Goal: Complete application form

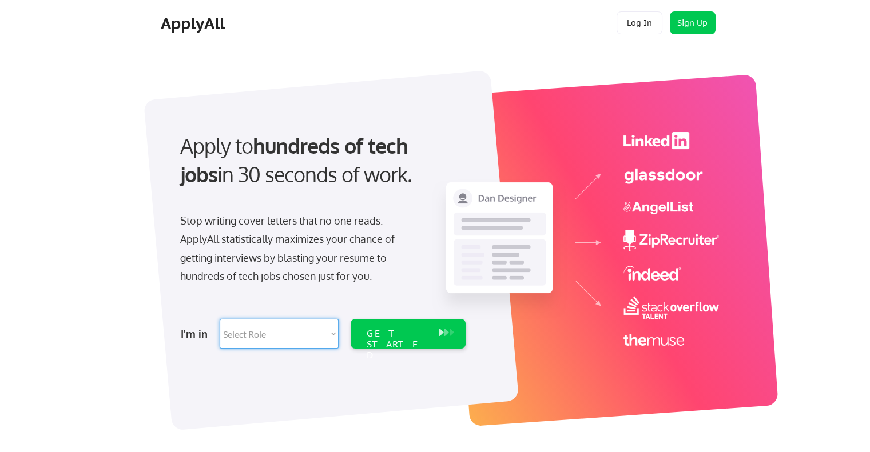
click at [285, 340] on select "Select Role Software Engineering Product Management Customer Success Sales UI/U…" at bounding box center [279, 334] width 119 height 30
select select ""sales""
click at [220, 319] on select "Select Role Software Engineering Product Management Customer Success Sales UI/U…" at bounding box center [279, 334] width 119 height 30
select select ""sales""
click at [411, 336] on div "GET STARTED" at bounding box center [397, 344] width 61 height 33
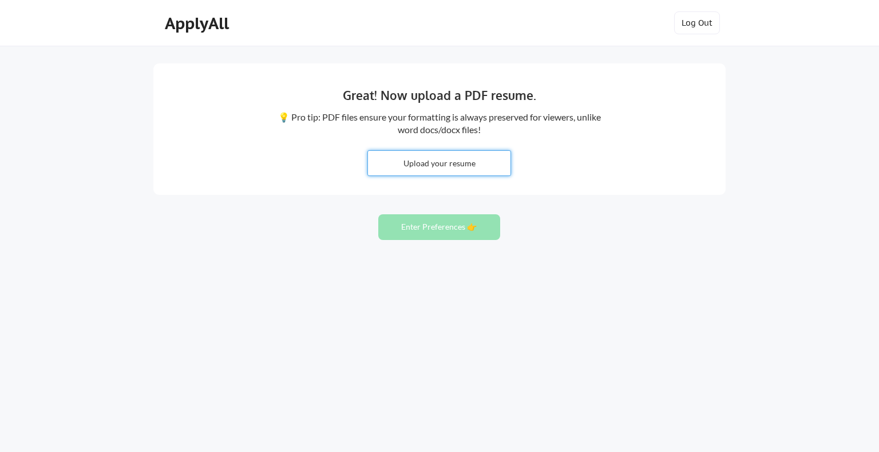
click at [436, 158] on input "file" at bounding box center [439, 163] width 142 height 25
type input "C:\fakepath\Adam Tracy1.pdf"
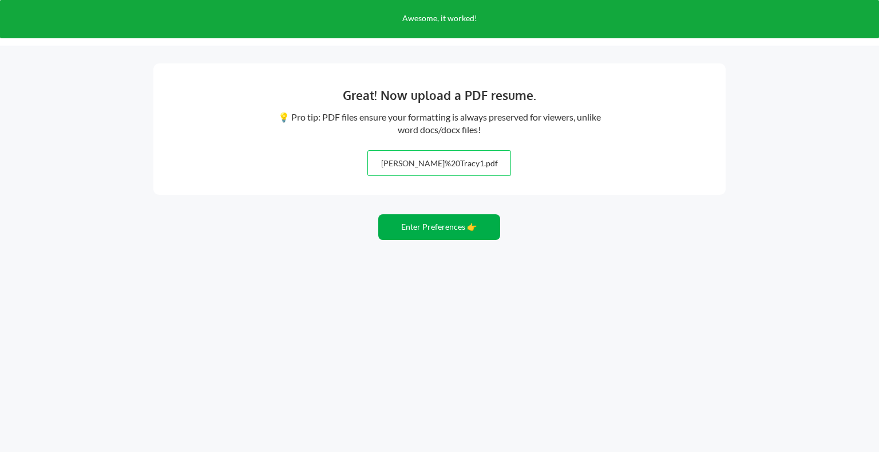
click at [416, 235] on button "Enter Preferences 👉" at bounding box center [439, 227] width 122 height 26
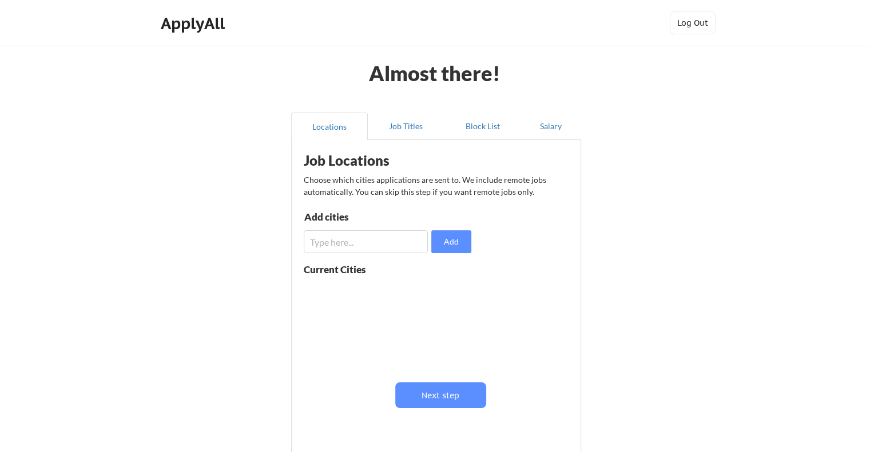
click at [367, 240] on input "input" at bounding box center [366, 242] width 124 height 23
click at [357, 305] on div at bounding box center [376, 325] width 144 height 90
click at [359, 243] on input "input" at bounding box center [366, 242] width 124 height 23
type input "[GEOGRAPHIC_DATA]"
click at [458, 242] on button "Add" at bounding box center [451, 242] width 40 height 23
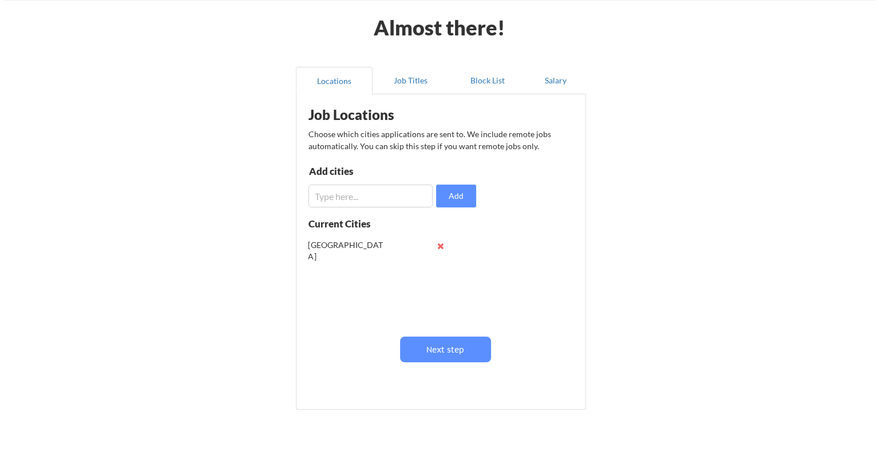
scroll to position [108, 0]
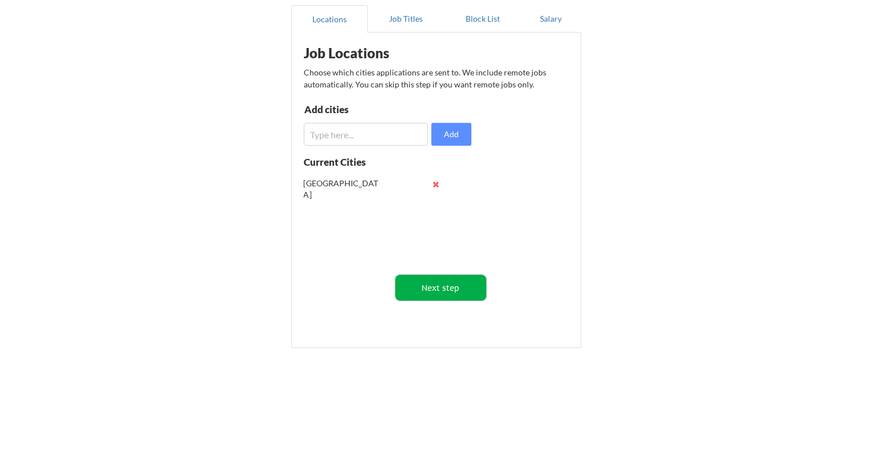
click at [438, 283] on button "Next step" at bounding box center [440, 288] width 91 height 26
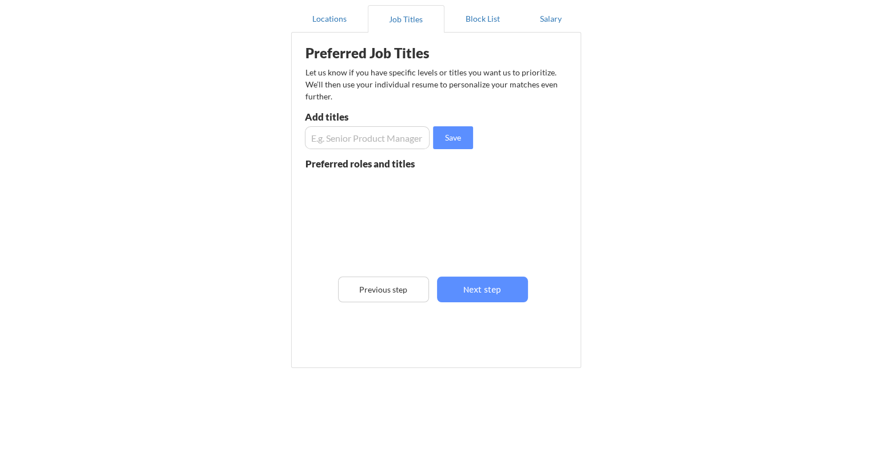
click at [358, 129] on input "input" at bounding box center [367, 137] width 125 height 23
type input "Customer success"
click at [439, 135] on button "Save" at bounding box center [453, 137] width 40 height 23
click at [394, 135] on input "input" at bounding box center [367, 137] width 125 height 23
type input "a"
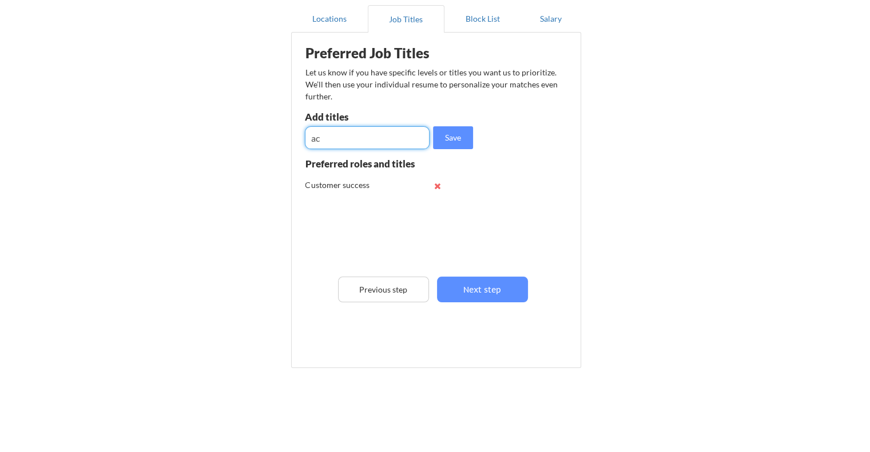
type input "a"
type input "Account management"
click at [452, 145] on button "Save" at bounding box center [453, 137] width 40 height 23
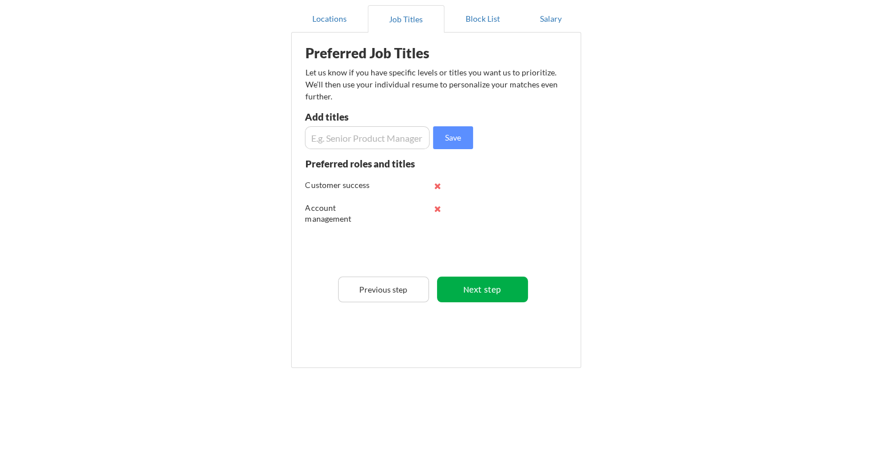
click at [490, 283] on button "Next step" at bounding box center [482, 290] width 91 height 26
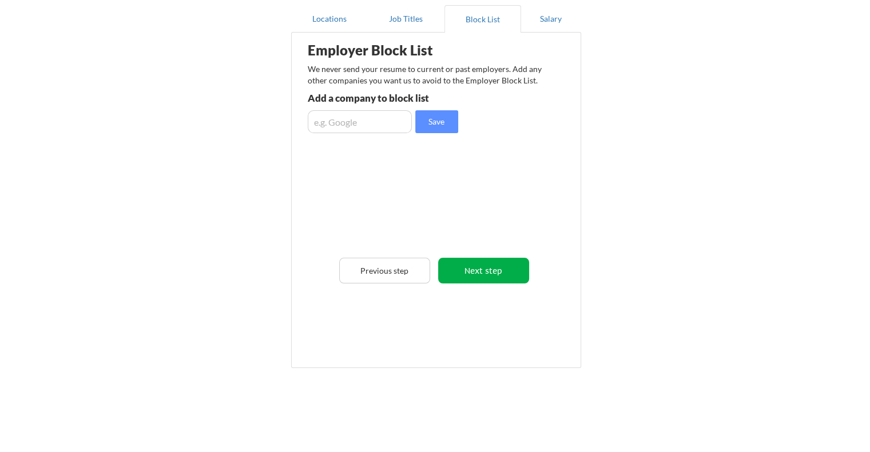
click at [459, 271] on button "Next step" at bounding box center [483, 271] width 91 height 26
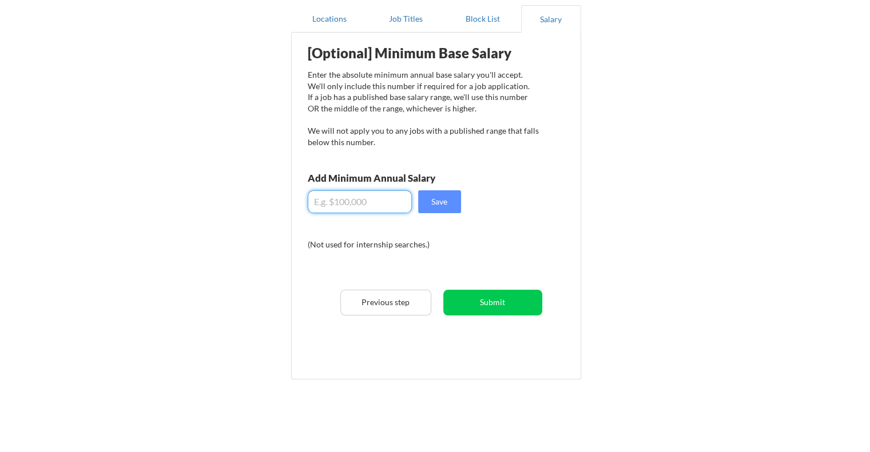
click at [367, 203] on input "input" at bounding box center [360, 201] width 104 height 23
type input "$80,000"
click at [426, 208] on button "Save" at bounding box center [439, 201] width 43 height 23
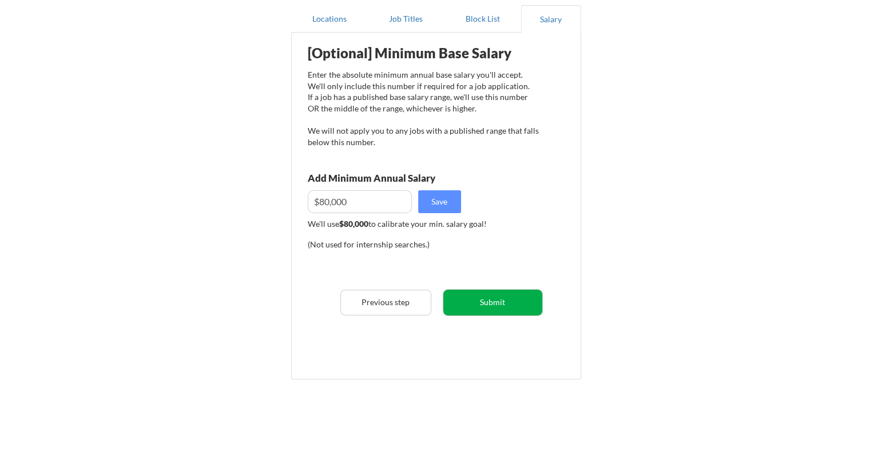
click at [518, 313] on button "Submit" at bounding box center [492, 303] width 99 height 26
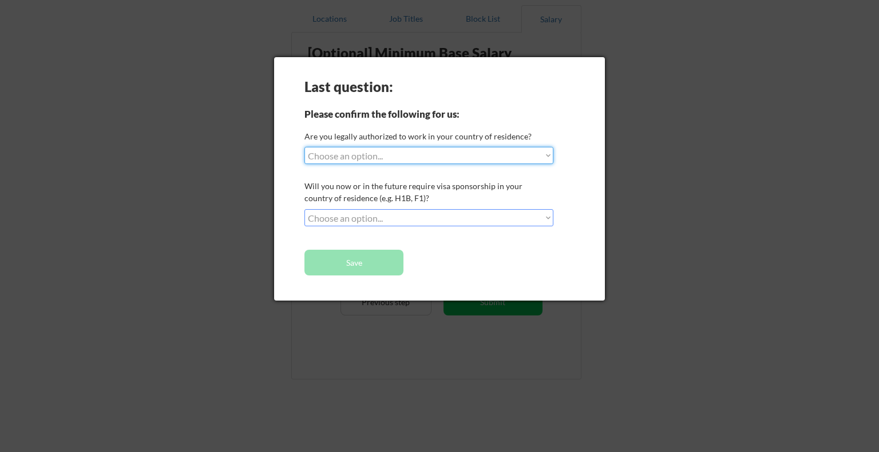
click at [435, 161] on select "Choose an option... Yes, I am a US Citizen Yes, I am a Canadian Citizen Yes, I …" at bounding box center [428, 155] width 249 height 17
select select ""yes__i_am_a_us_citizen""
click at [304, 147] on select "Choose an option... Yes, I am a US Citizen Yes, I am a Canadian Citizen Yes, I …" at bounding box center [428, 155] width 249 height 17
click at [410, 221] on select "Choose an option... No, I will not need sponsorship Yes, I will need sponsorship" at bounding box center [428, 217] width 249 height 17
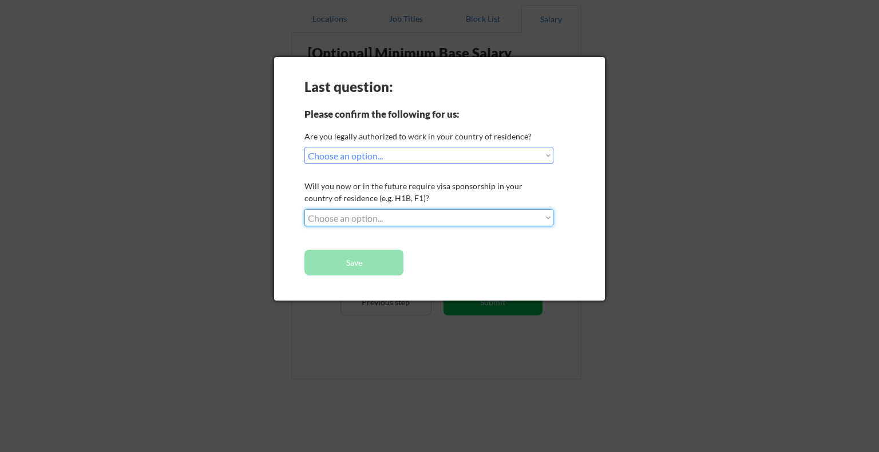
select select ""no__i_will_not_need_sponsorship""
click at [304, 209] on select "Choose an option... No, I will not need sponsorship Yes, I will need sponsorship" at bounding box center [428, 217] width 249 height 17
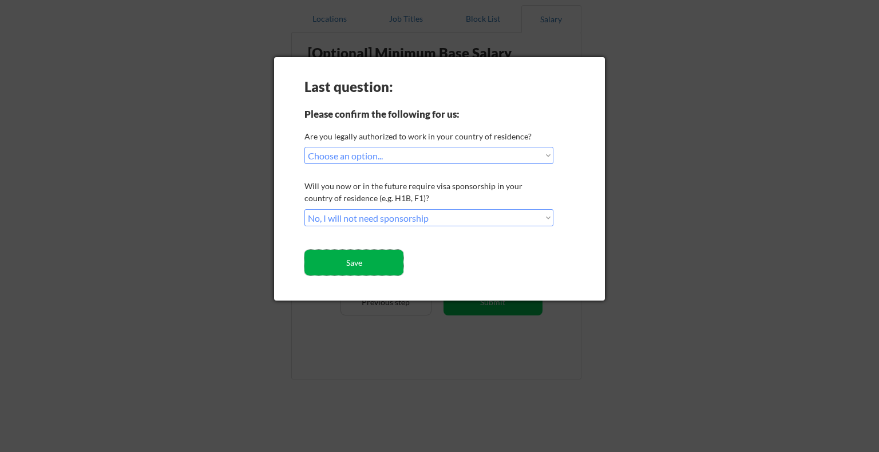
click at [361, 264] on button "Save" at bounding box center [353, 263] width 99 height 26
